Goal: Task Accomplishment & Management: Manage account settings

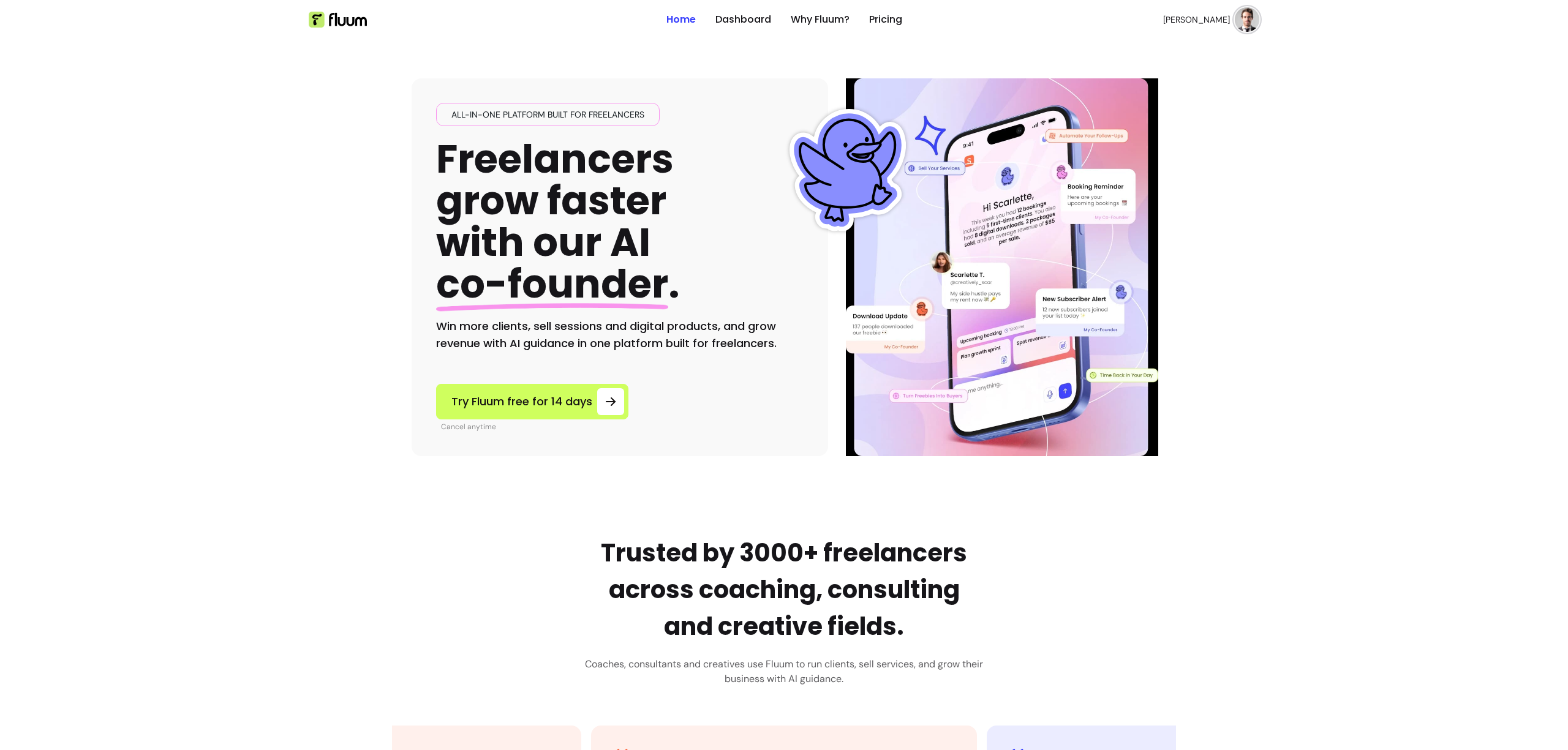
click at [1249, 22] on img at bounding box center [1247, 20] width 24 height 24
click at [1194, 118] on span "Log Out" at bounding box center [1199, 113] width 90 height 12
click at [1164, 20] on link "Login" at bounding box center [1181, 20] width 47 height 22
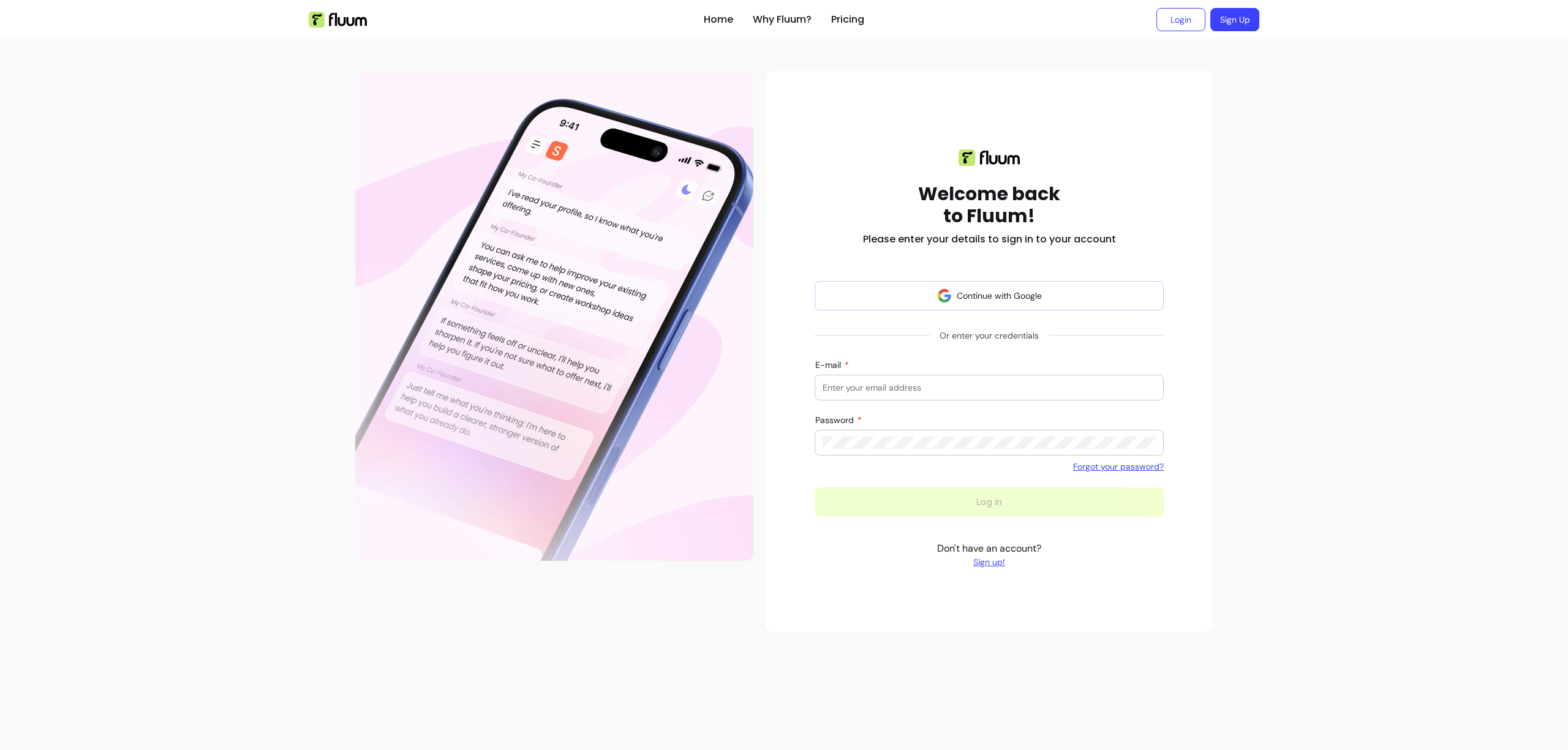
click at [865, 386] on input "E-mail" at bounding box center [989, 388] width 333 height 12
type input "provider@zen-pass.com"
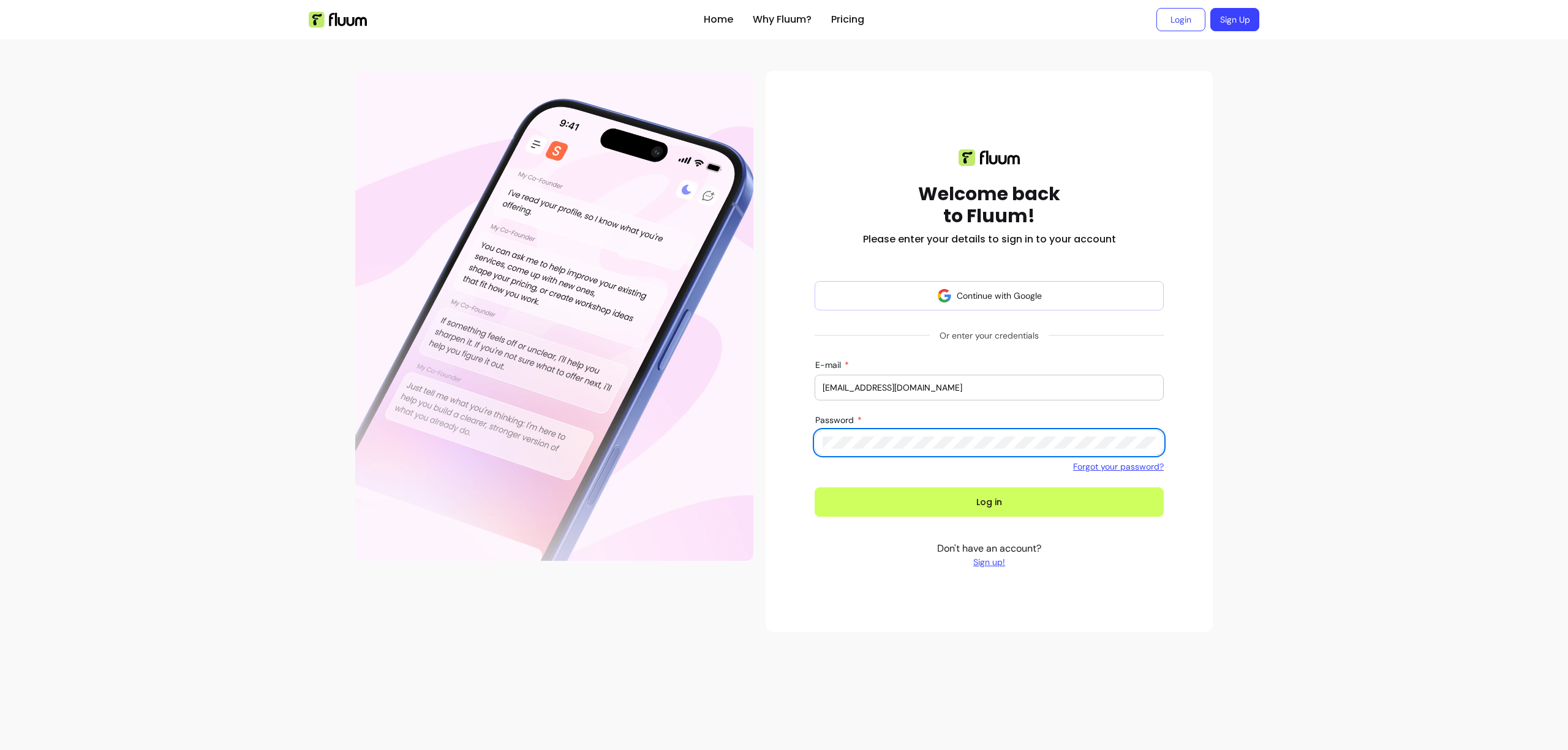
click at [815, 488] on button "Log in" at bounding box center [989, 502] width 349 height 29
